Goal: Information Seeking & Learning: Learn about a topic

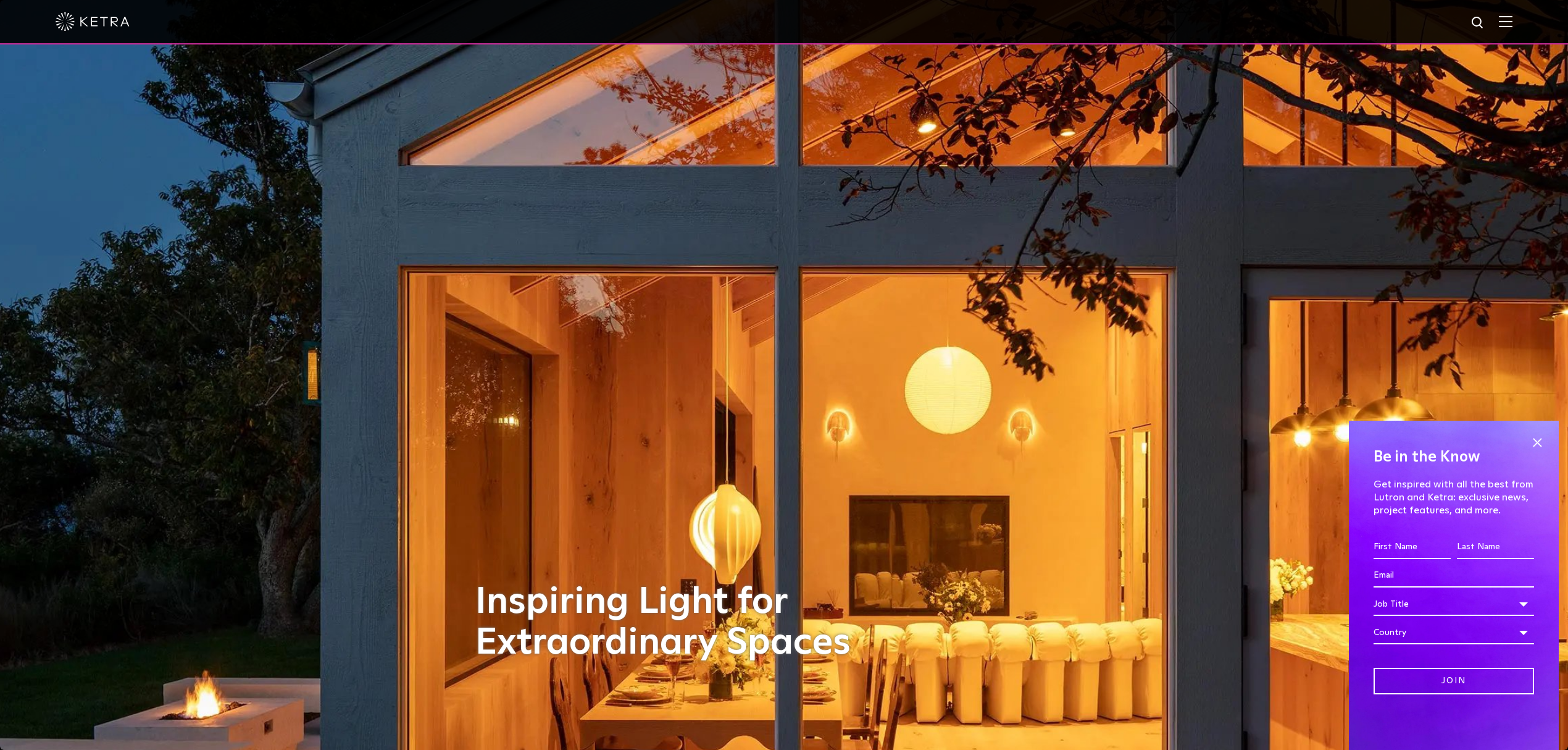
click at [1486, 25] on img at bounding box center [1478, 23] width 15 height 15
click at [1513, 24] on img at bounding box center [1506, 21] width 13 height 11
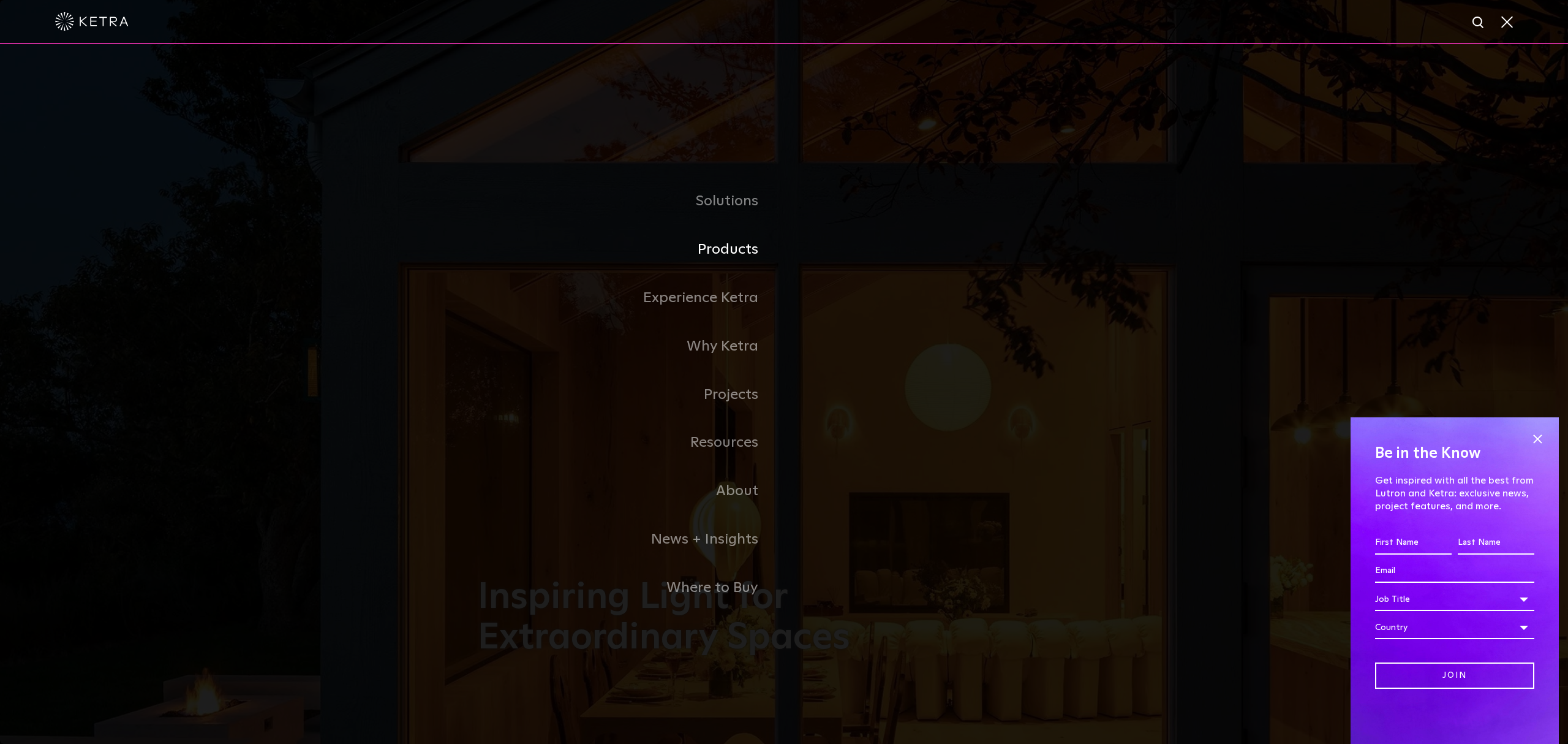
click at [727, 244] on link "Products" at bounding box center [630, 249] width 306 height 48
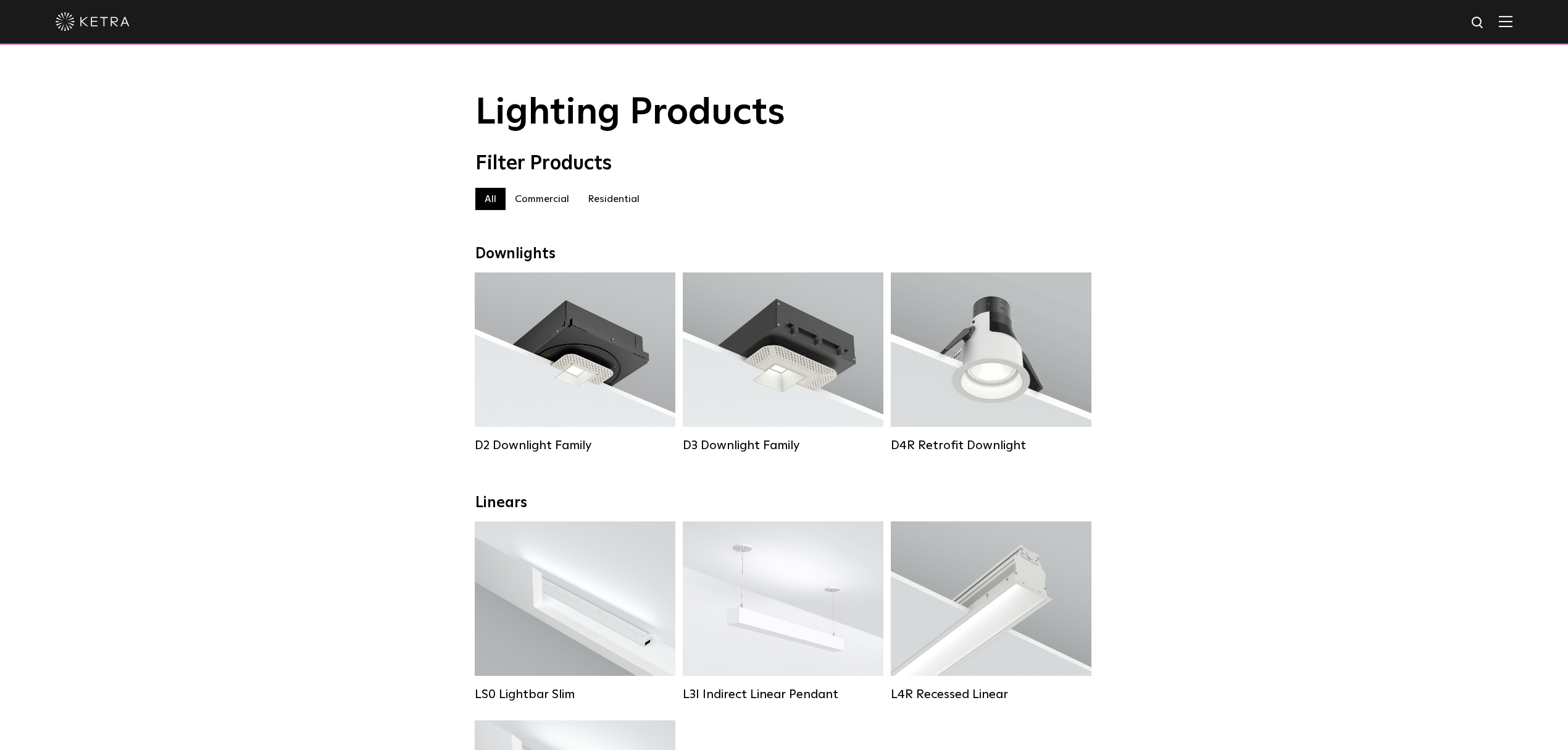
click at [1513, 31] on div at bounding box center [784, 21] width 1457 height 43
click at [619, 354] on div "Lumen Output: 1200 Colors: White / Black / Gloss Black / Silver / Bronze / Silv…" at bounding box center [575, 354] width 163 height 125
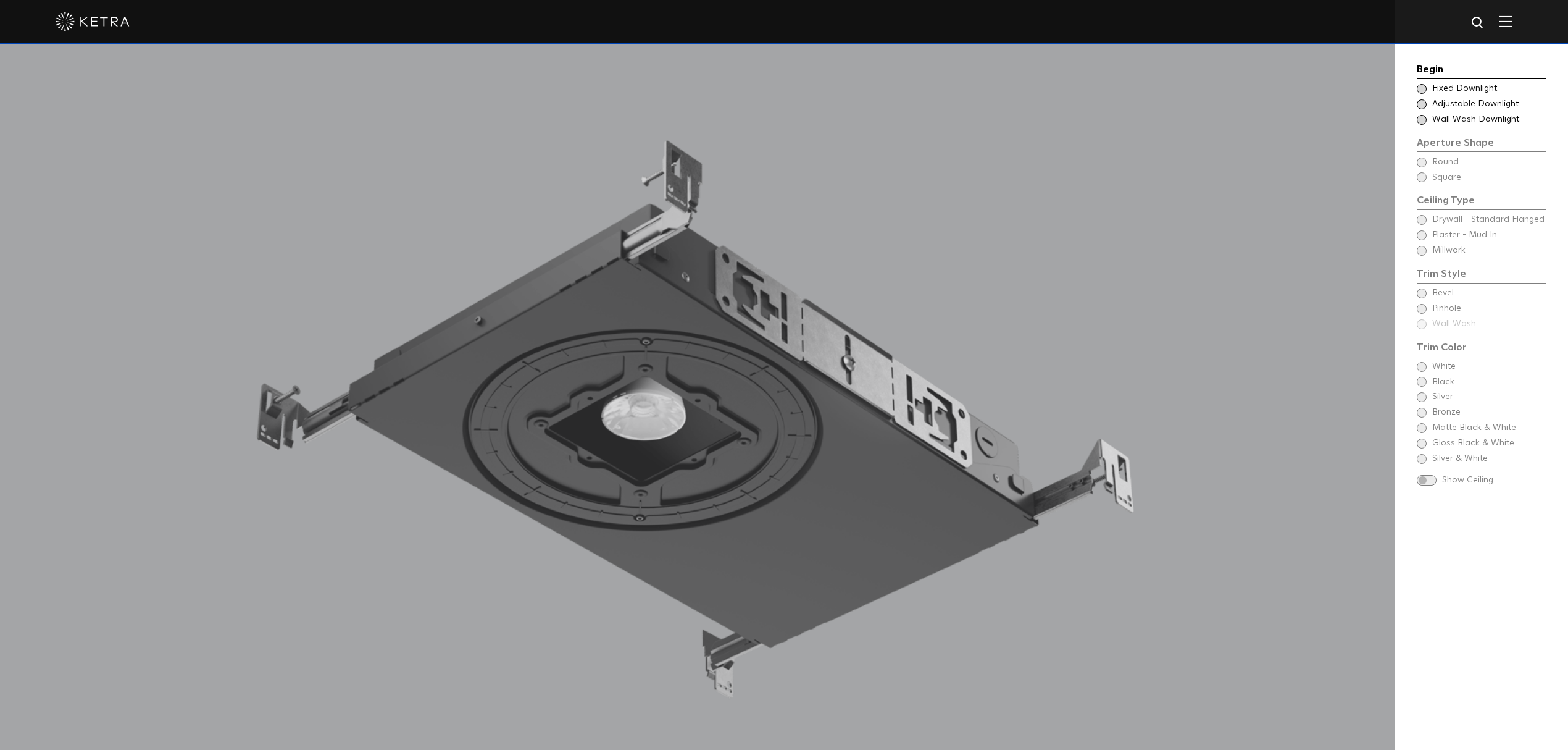
scroll to position [1369, 0]
click at [1442, 295] on div "Begin Choose Aperture Shape Fixed Downlight Choose Aperture Shape Adjustable Do…" at bounding box center [1482, 276] width 130 height 428
click at [1437, 90] on span "Fixed Downlight" at bounding box center [1489, 89] width 113 height 12
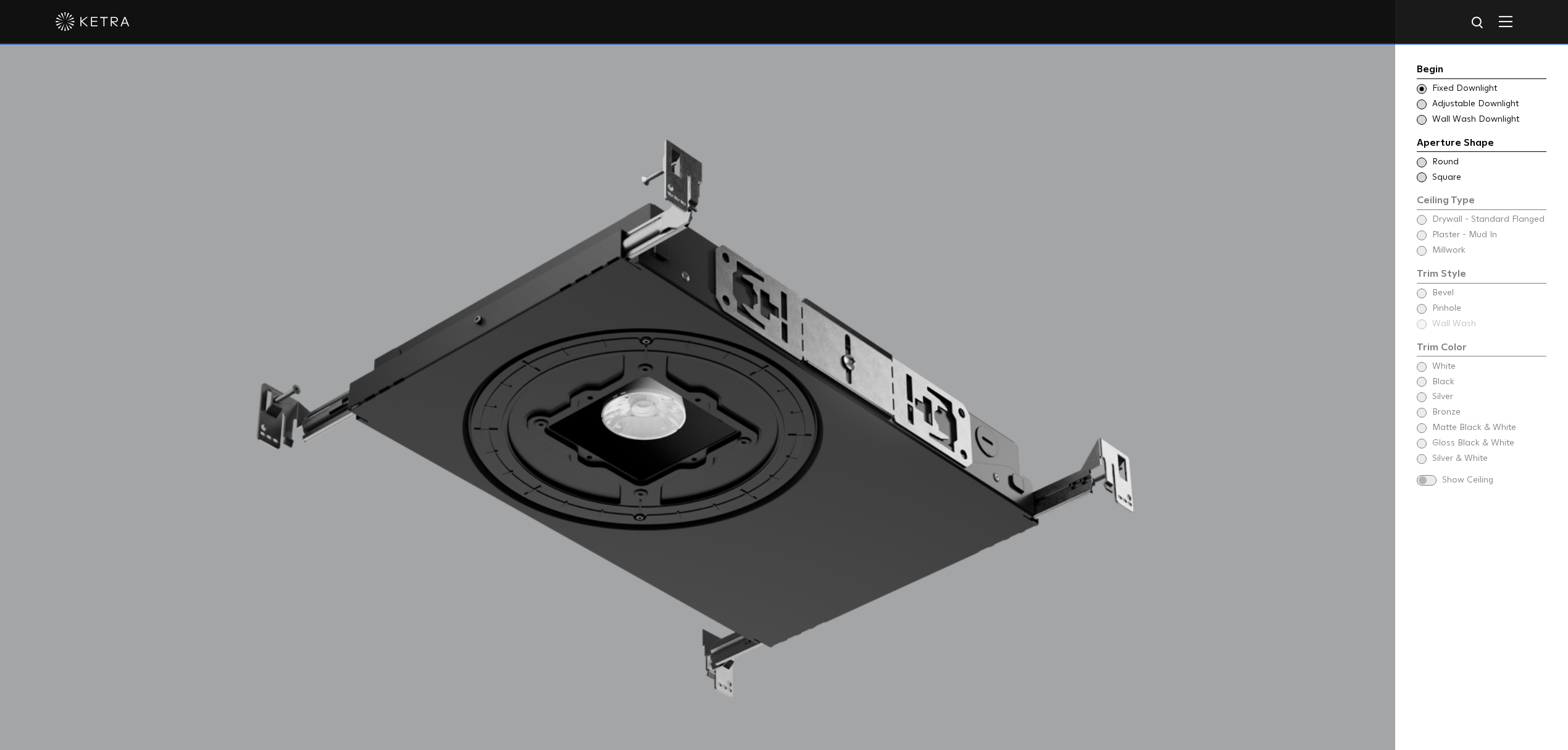
click at [1446, 160] on span "Round" at bounding box center [1489, 162] width 113 height 12
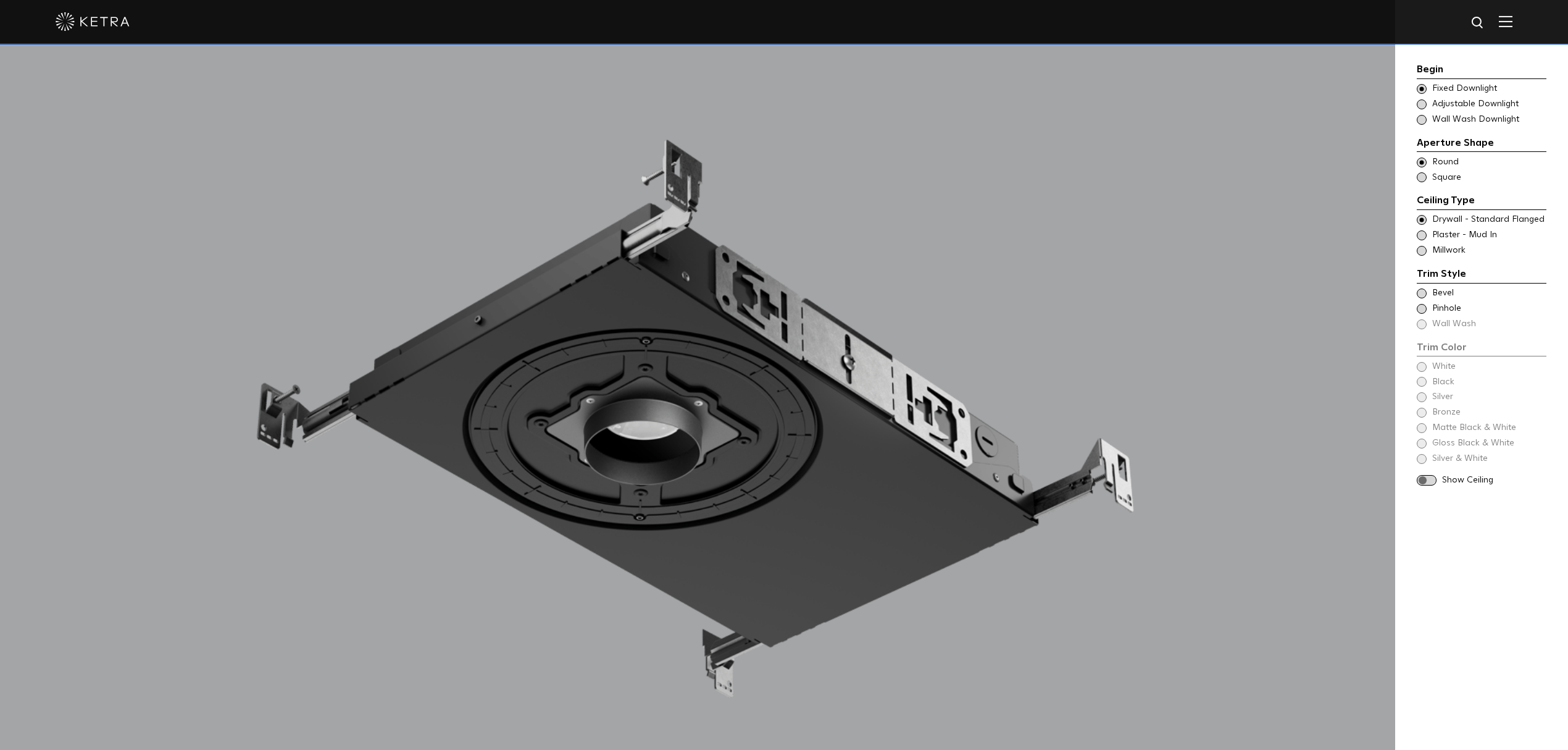
click at [1470, 225] on span "Drywall - Standard Flanged" at bounding box center [1489, 220] width 113 height 12
click at [1451, 223] on span "Drywall - Standard Flanged" at bounding box center [1489, 220] width 113 height 12
click at [1461, 239] on span "Plaster - Mud In" at bounding box center [1489, 235] width 113 height 12
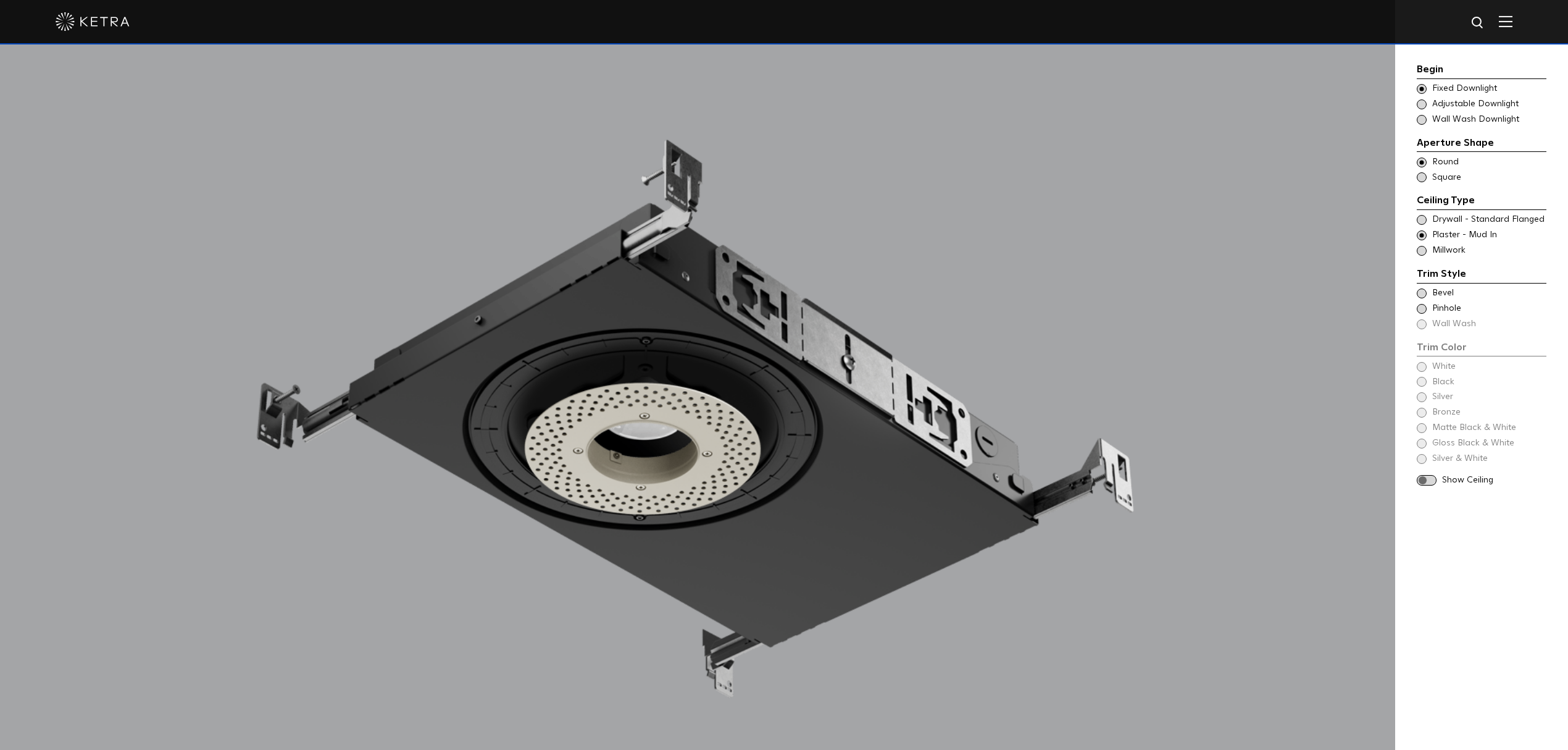
click at [1454, 223] on span "Drywall - Standard Flanged" at bounding box center [1489, 220] width 113 height 12
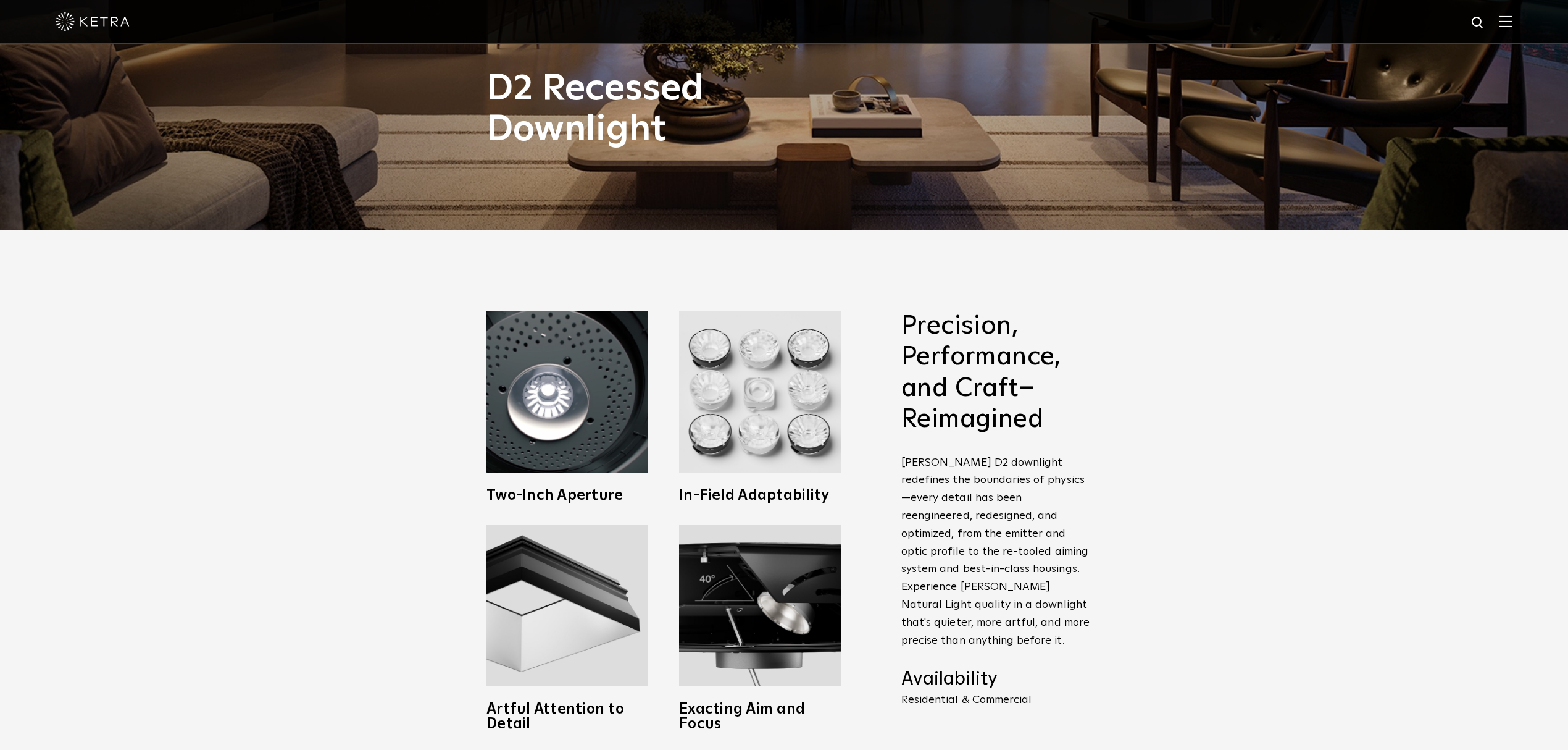
scroll to position [0, 0]
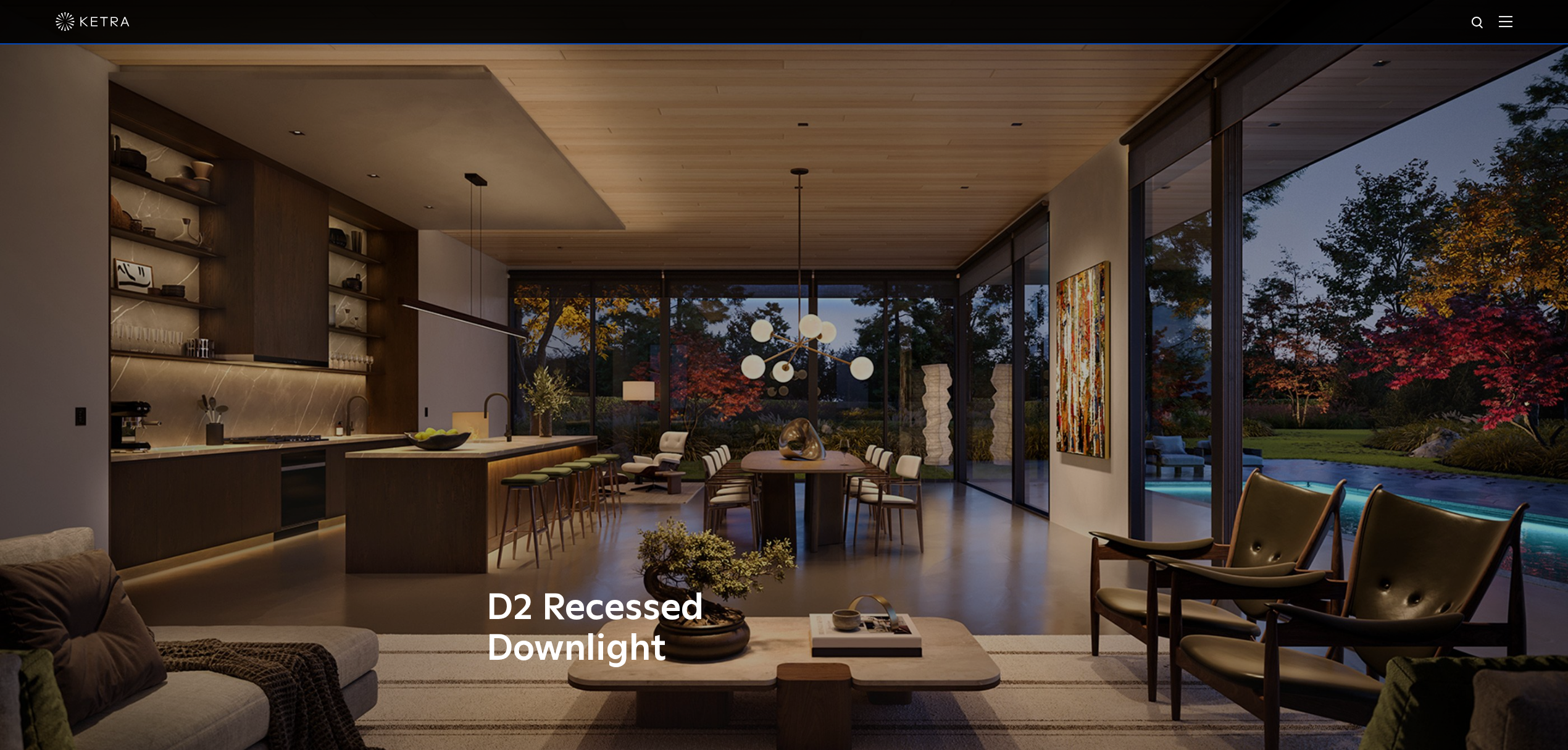
click at [1513, 20] on img at bounding box center [1506, 21] width 13 height 11
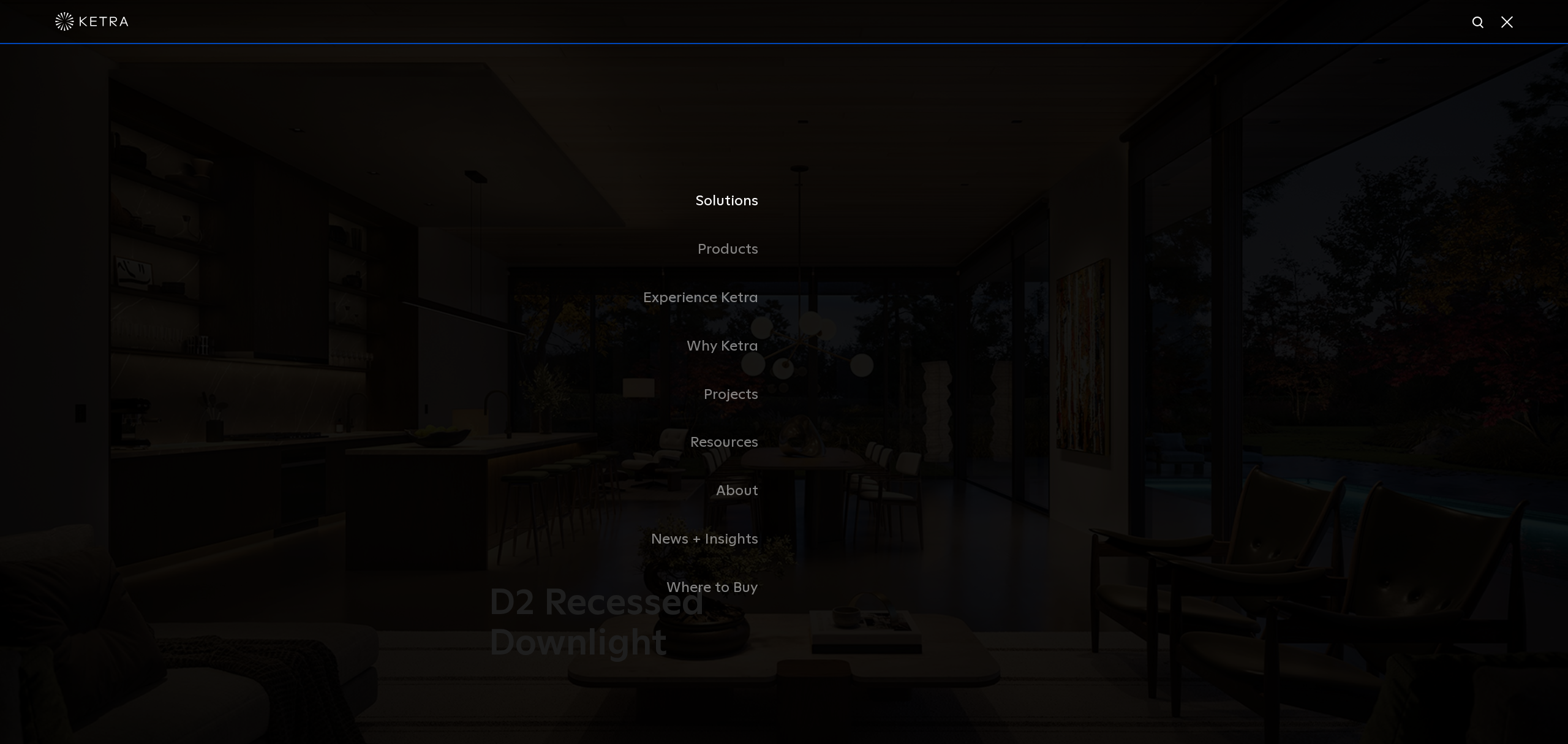
click at [729, 198] on link "Solutions" at bounding box center [630, 201] width 306 height 48
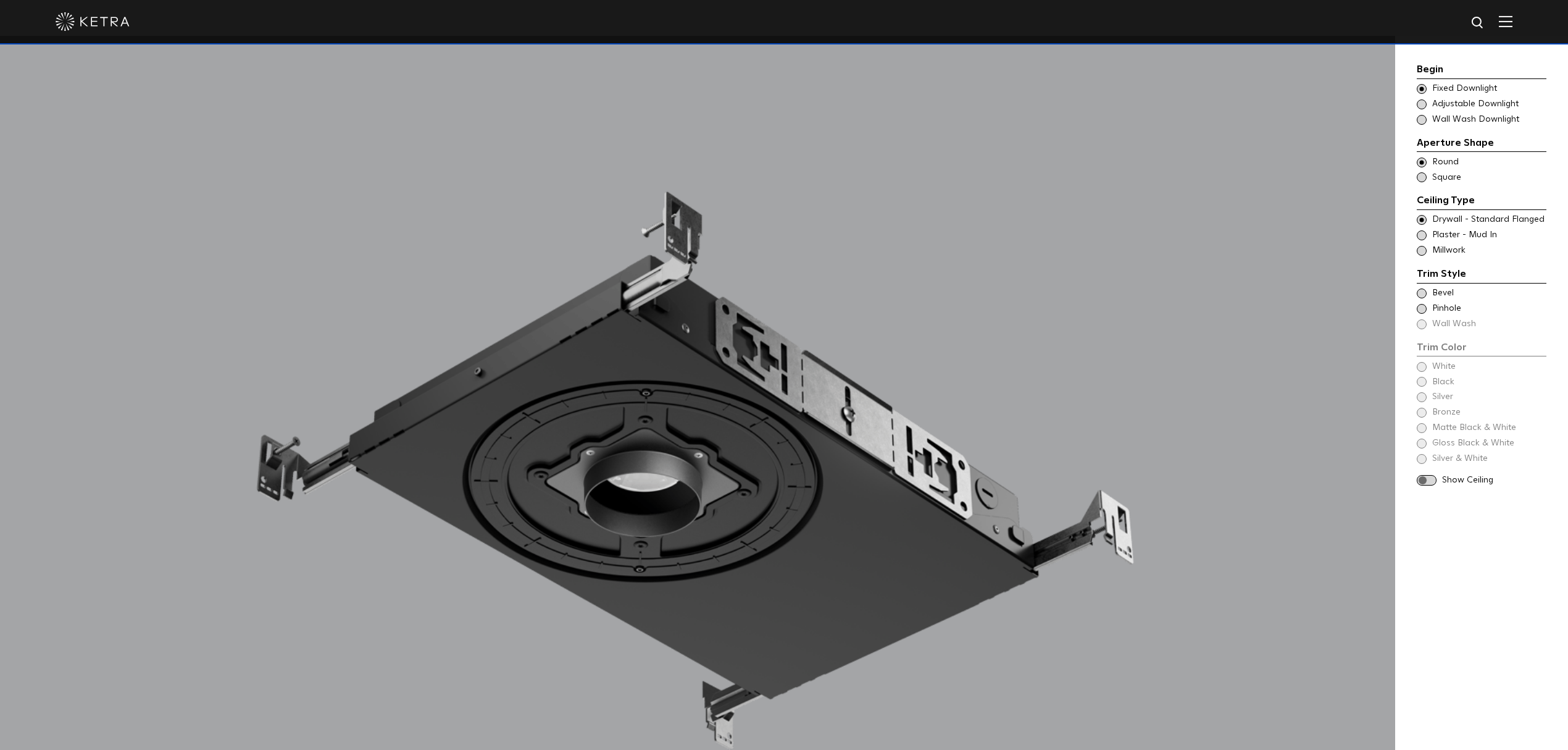
scroll to position [1318, 0]
click at [1443, 258] on div "Begin Choose Aperture Shape Fixed Downlight Choose Aperture Shape Adjustable Do…" at bounding box center [1482, 276] width 130 height 428
click at [1429, 249] on div "Trim Style - Round - Flangeless - Millwork Square - Millwork,Wall Wash - Round …" at bounding box center [1482, 250] width 130 height 12
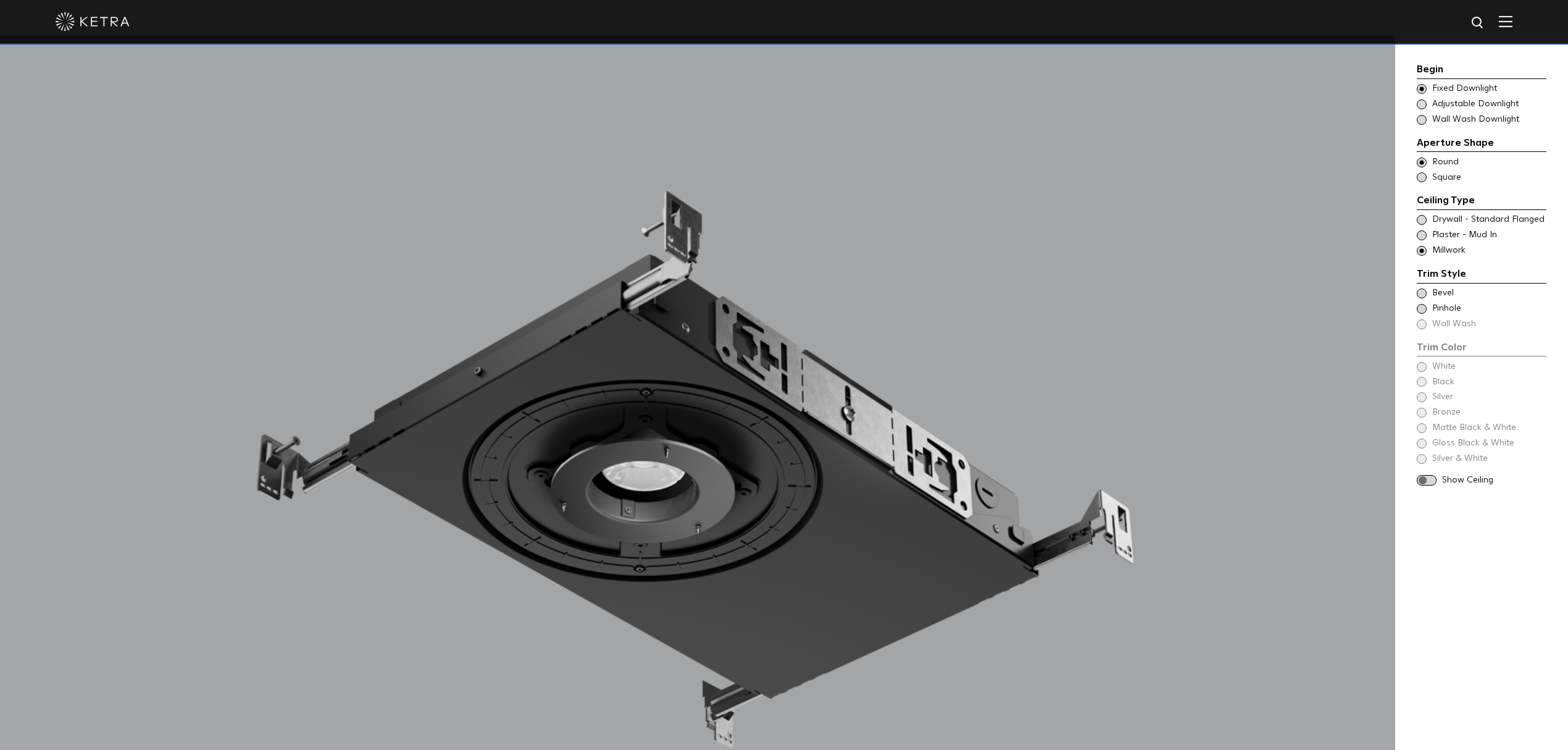
click at [1438, 294] on span "Bevel" at bounding box center [1489, 293] width 113 height 12
click at [1451, 430] on span "Gloss Black" at bounding box center [1489, 428] width 113 height 12
click at [1443, 414] on span "Bronze" at bounding box center [1489, 412] width 113 height 12
click at [1430, 413] on div "Bronze" at bounding box center [1482, 412] width 130 height 12
click at [1446, 364] on span "White" at bounding box center [1489, 367] width 113 height 12
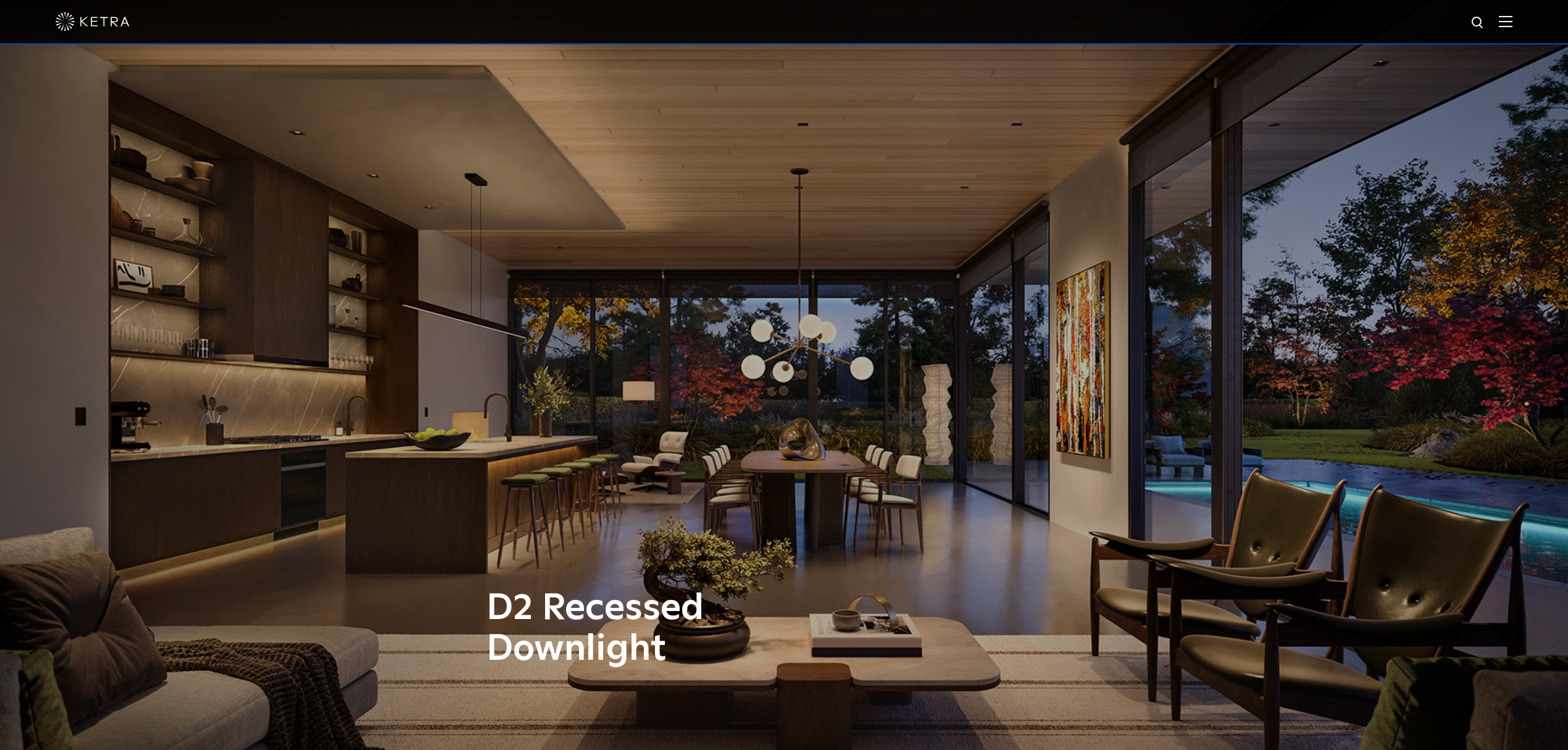
scroll to position [651, 0]
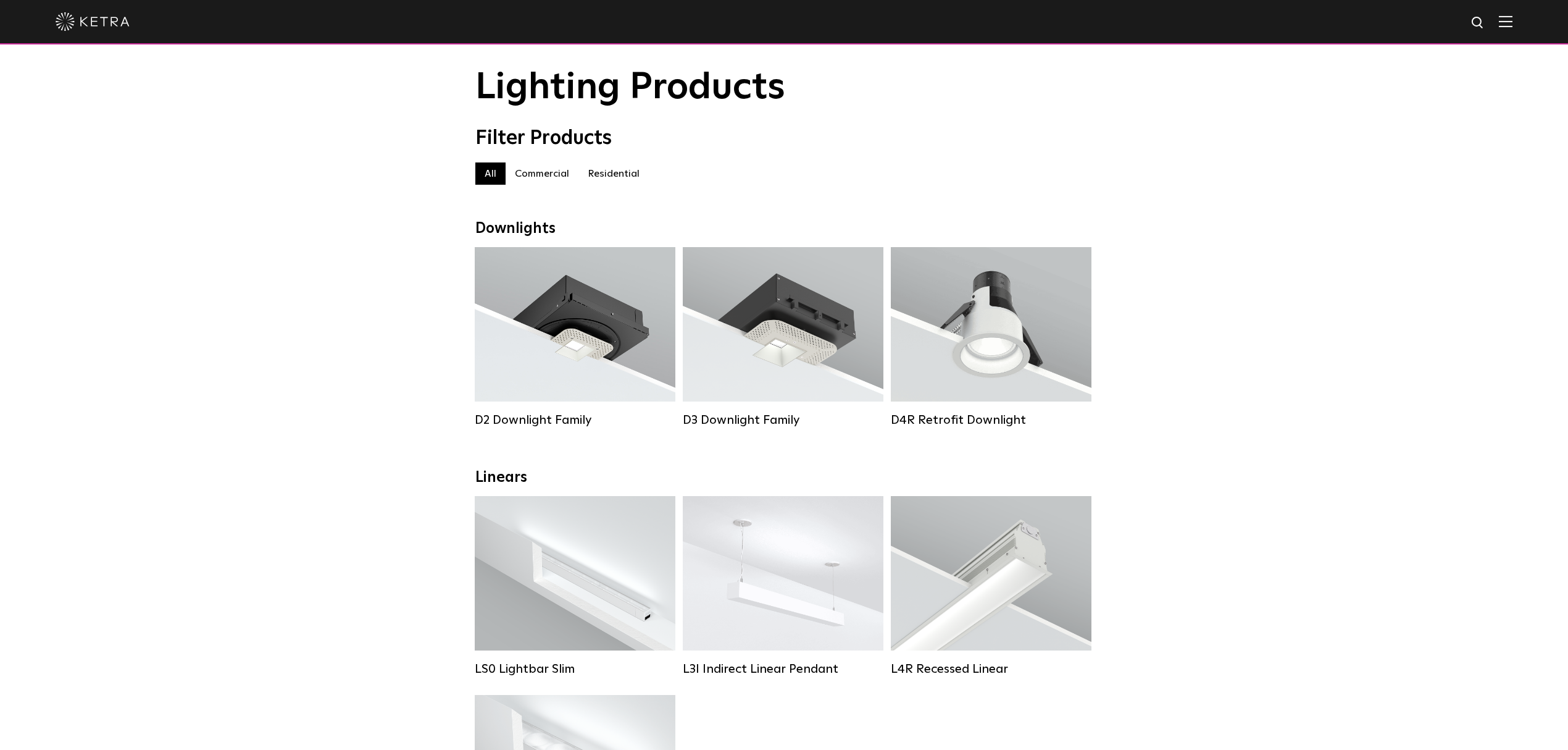
click at [557, 334] on div "Lumen Output: 1200 Colors: White / Black / Gloss Black / Silver / Bronze / Silv…" at bounding box center [575, 328] width 163 height 125
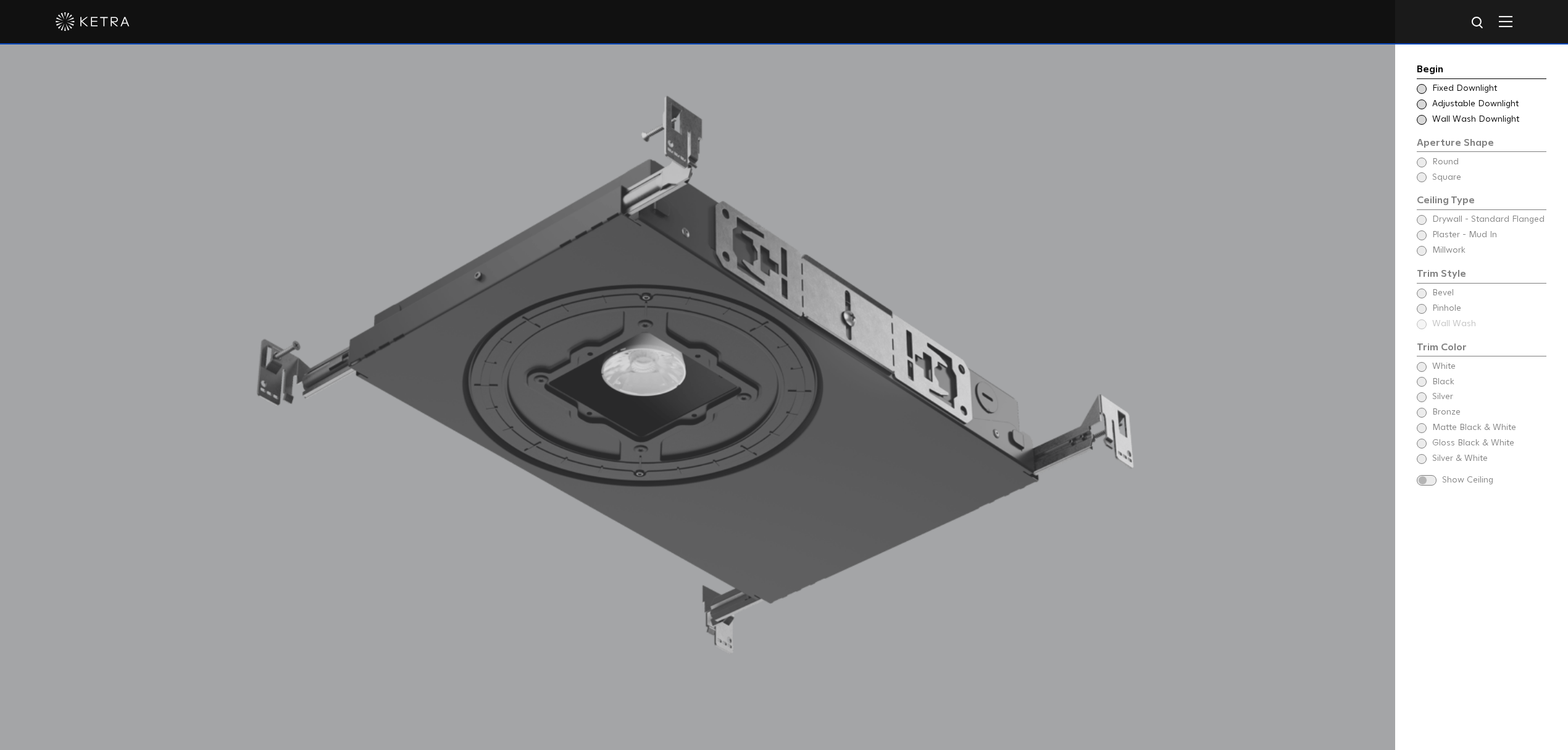
scroll to position [1404, 0]
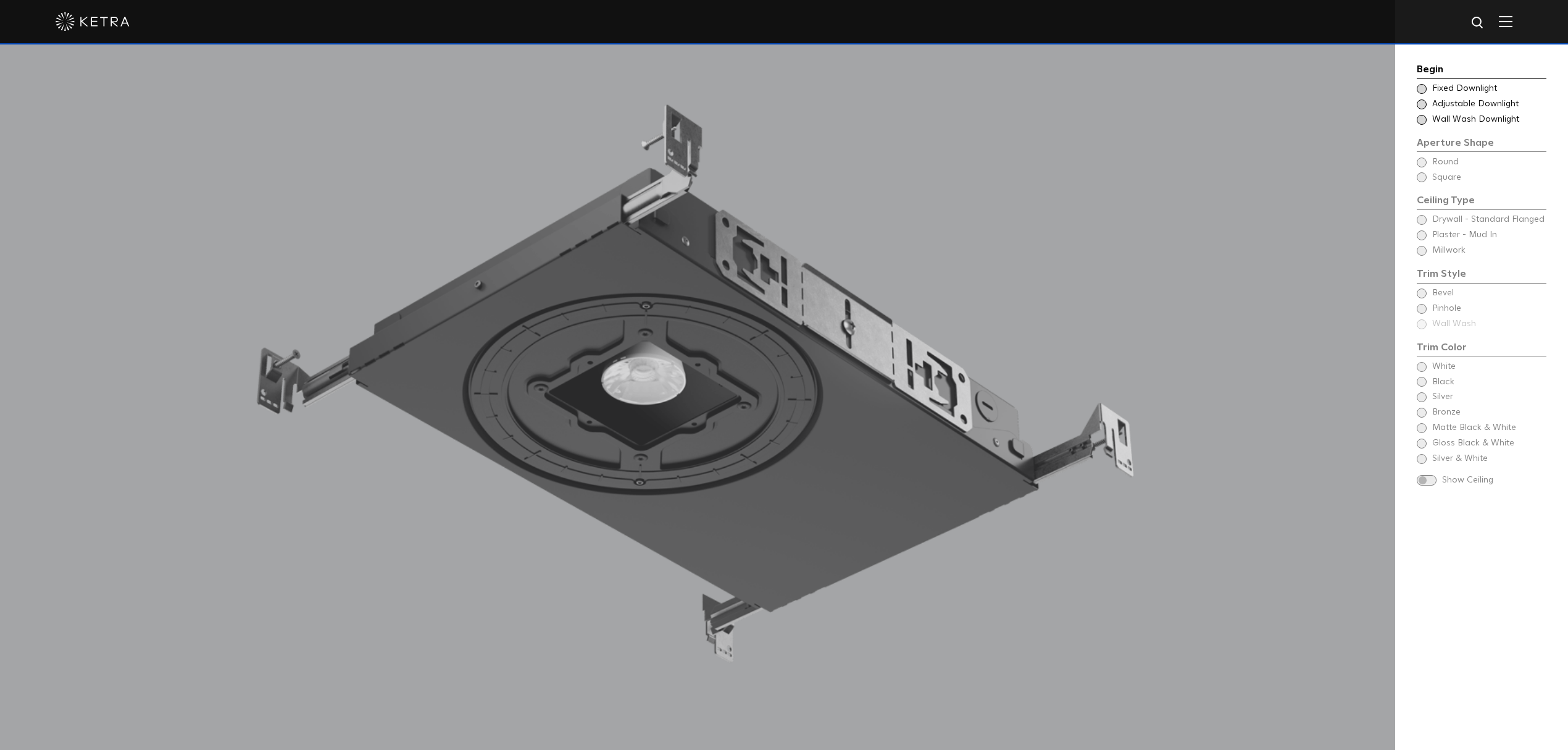
click at [1445, 87] on span "Fixed Downlight" at bounding box center [1489, 89] width 113 height 12
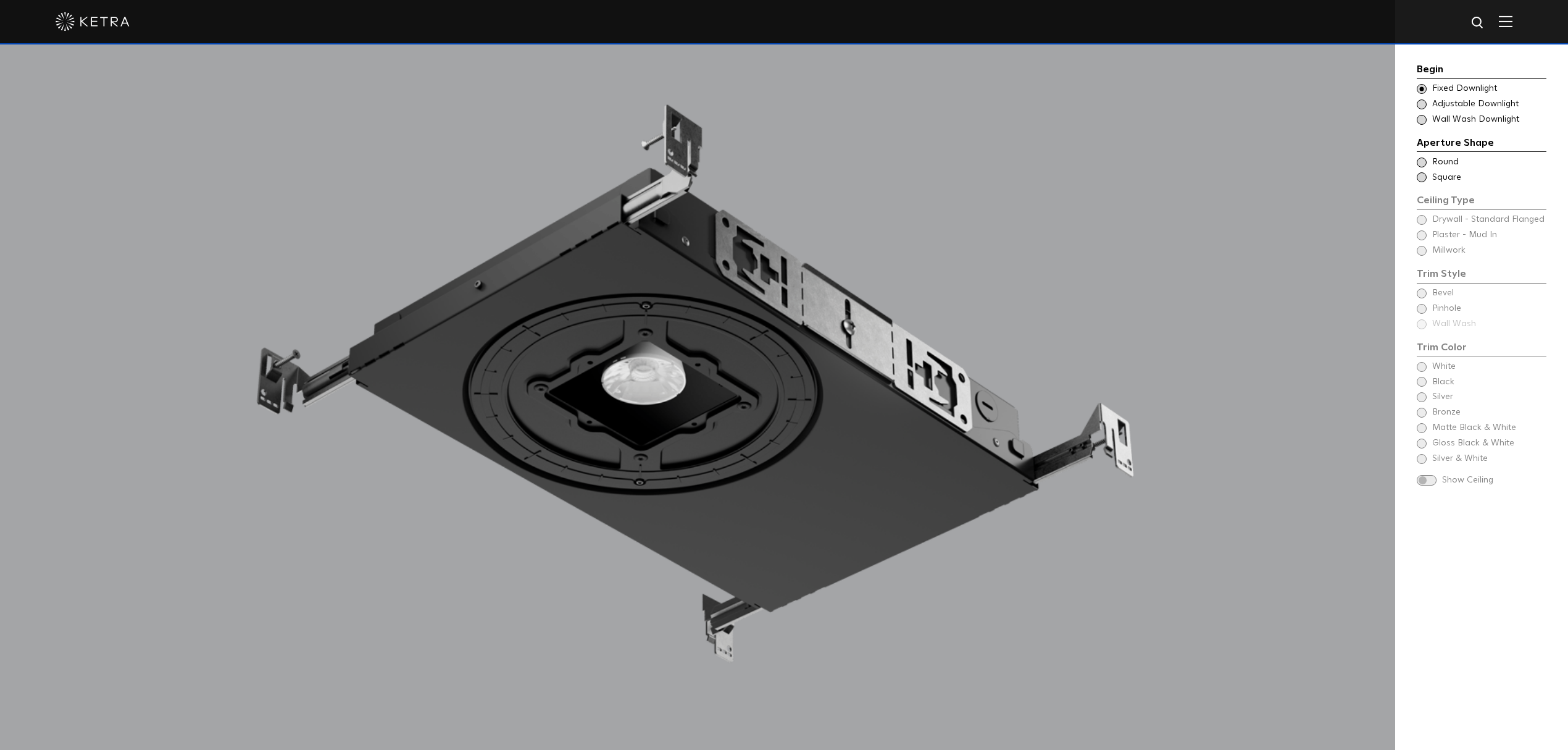
click at [1440, 163] on span "Round" at bounding box center [1489, 162] width 113 height 12
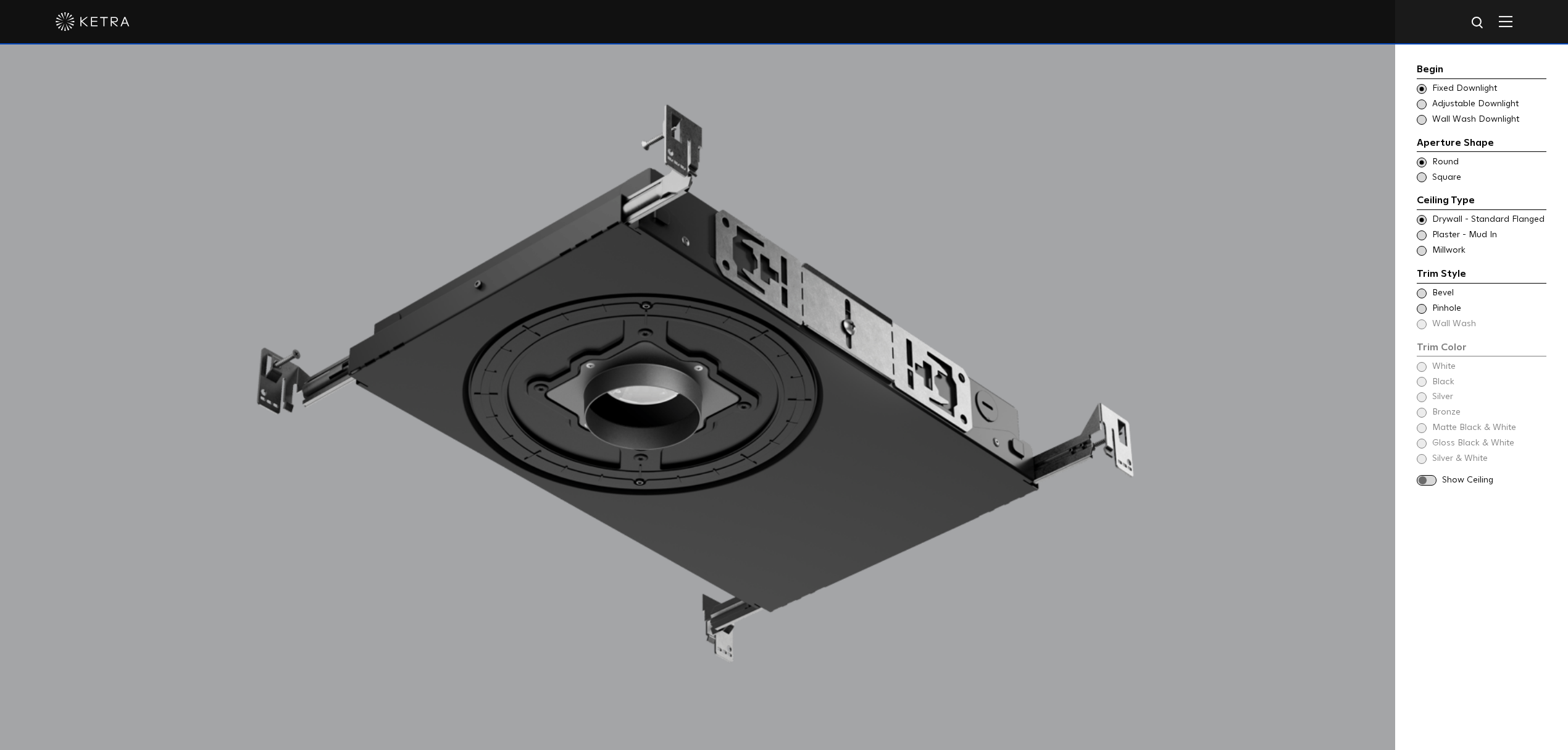
click at [1438, 289] on span "Bevel" at bounding box center [1489, 293] width 113 height 12
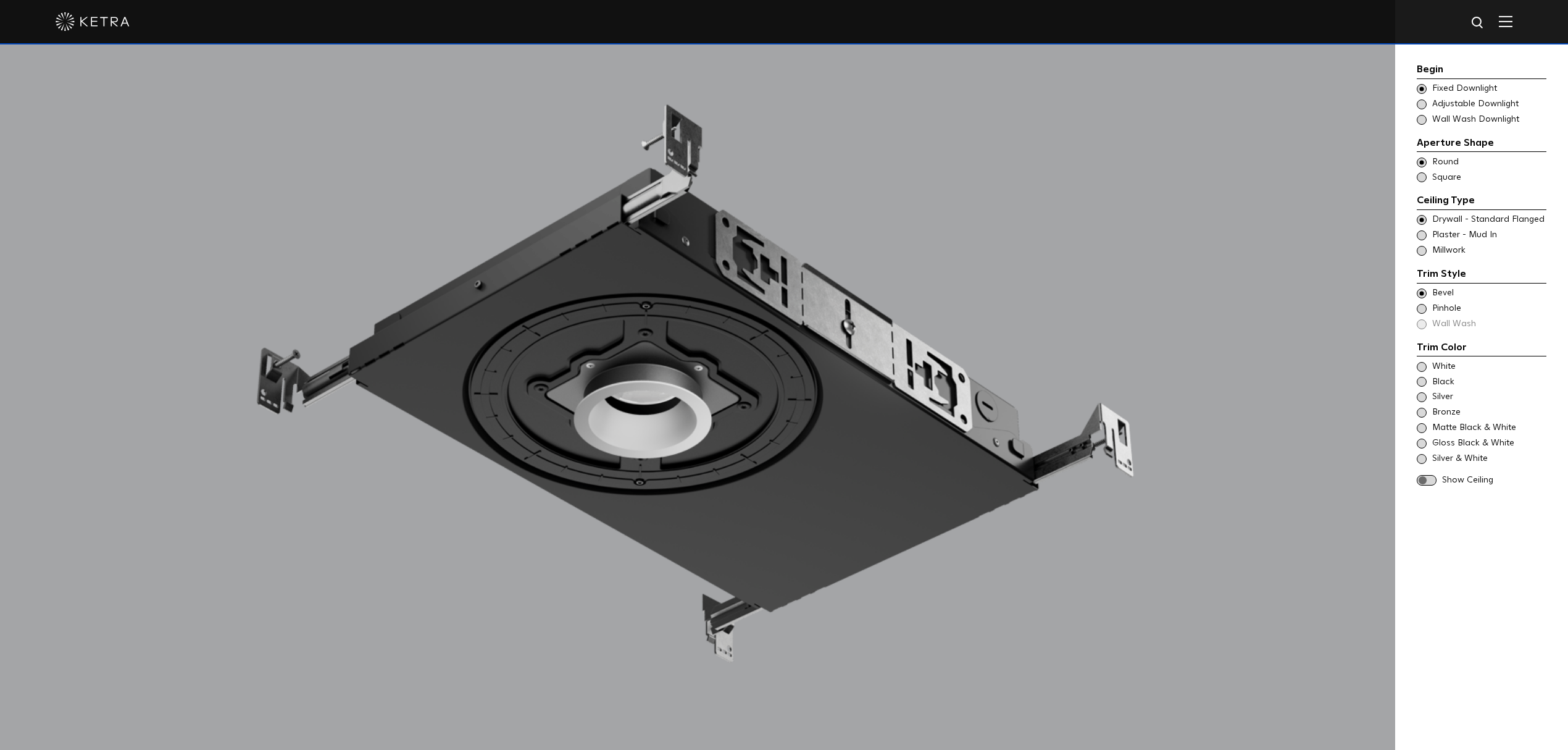
click at [673, 393] on div at bounding box center [697, 403] width 1235 height 910
